Goal: Check status: Check status

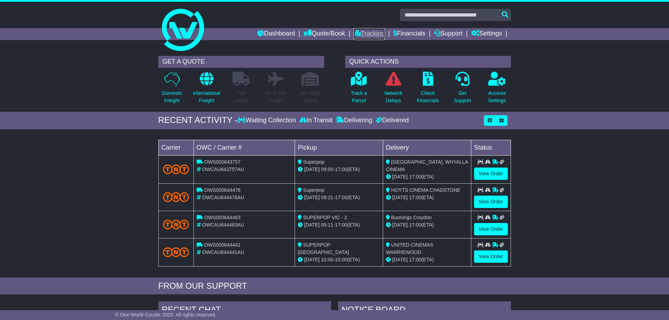
click at [362, 32] on link "Tracking" at bounding box center [369, 34] width 31 height 12
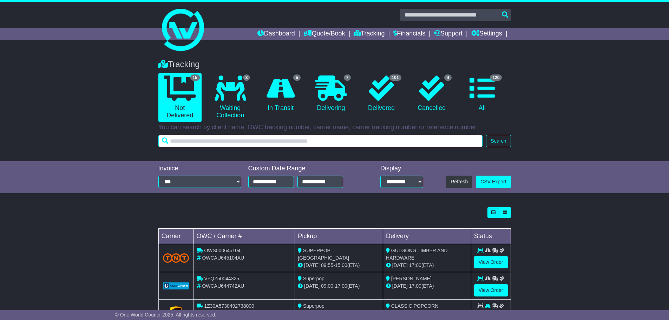
click at [207, 138] on input "text" at bounding box center [320, 141] width 325 height 12
type input "******"
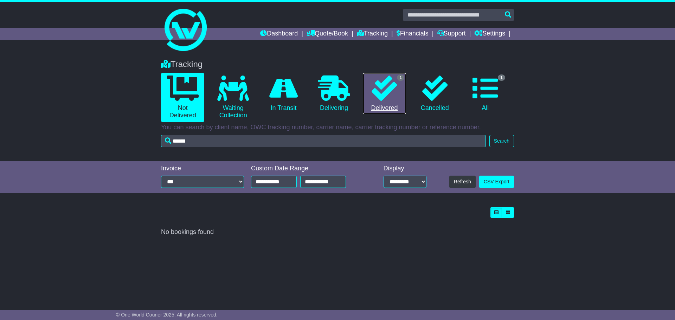
click at [380, 95] on icon at bounding box center [383, 88] width 25 height 25
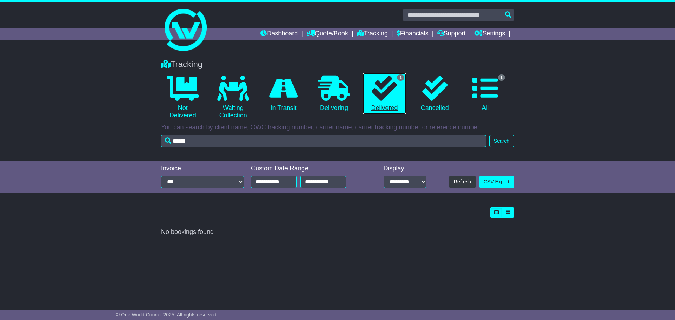
click at [393, 85] on icon at bounding box center [383, 88] width 25 height 25
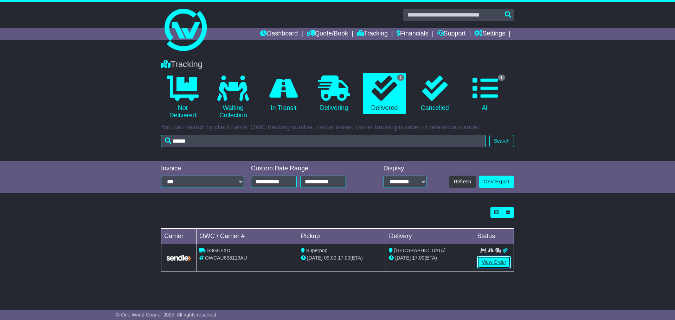
click at [482, 259] on link "View Order" at bounding box center [494, 262] width 34 height 12
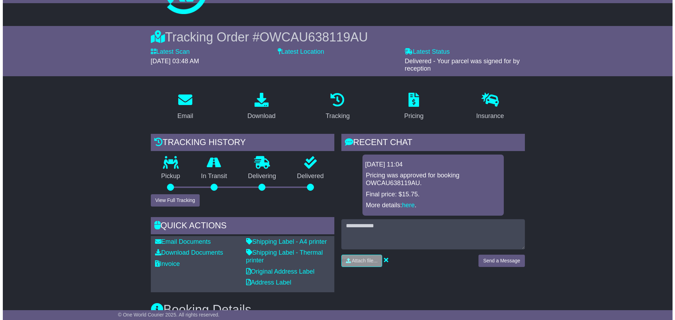
scroll to position [35, 0]
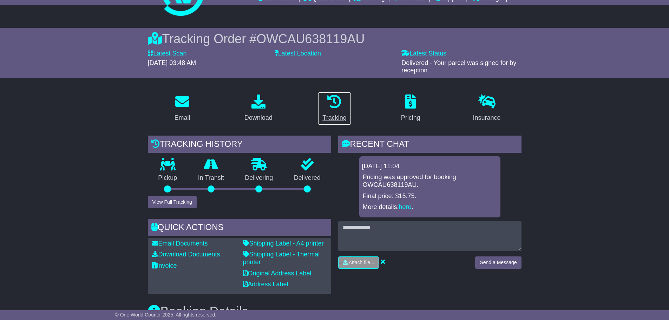
click at [337, 111] on link "Tracking" at bounding box center [334, 108] width 33 height 33
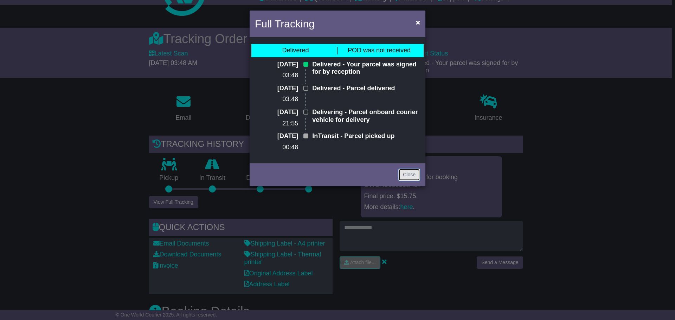
click at [404, 180] on link "Close" at bounding box center [409, 175] width 22 height 12
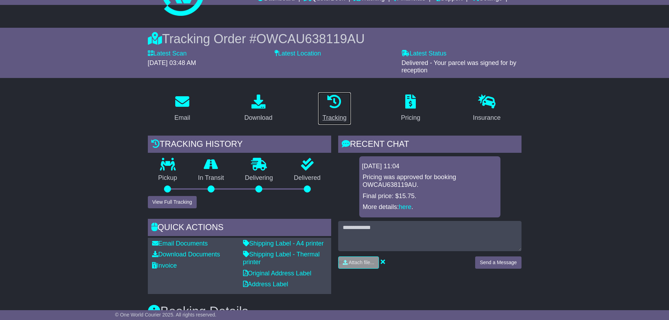
click at [333, 98] on icon at bounding box center [334, 102] width 14 height 14
